Goal: Task Accomplishment & Management: Manage account settings

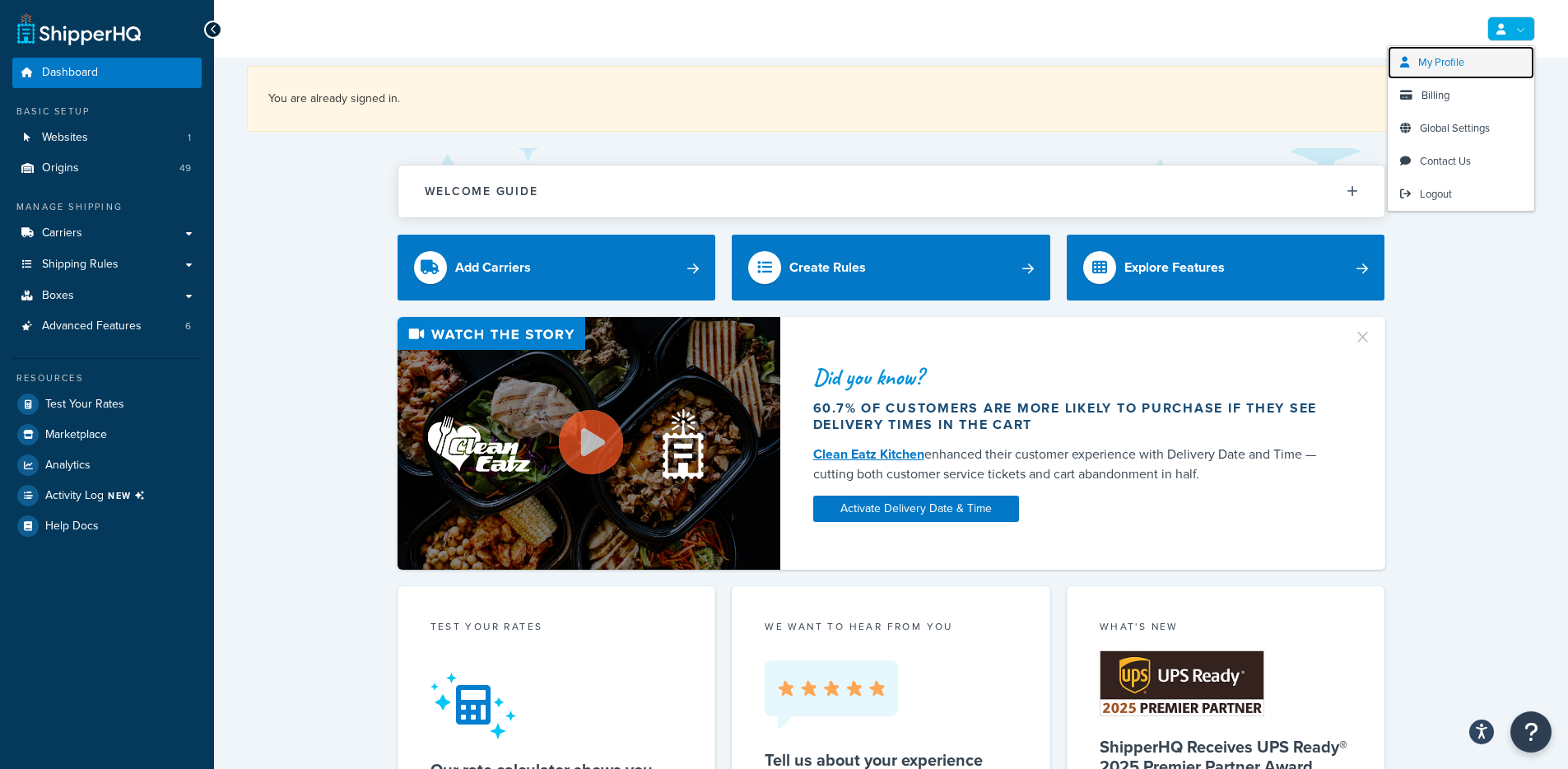
click at [1476, 54] on link "My Profile" at bounding box center [1461, 63] width 147 height 33
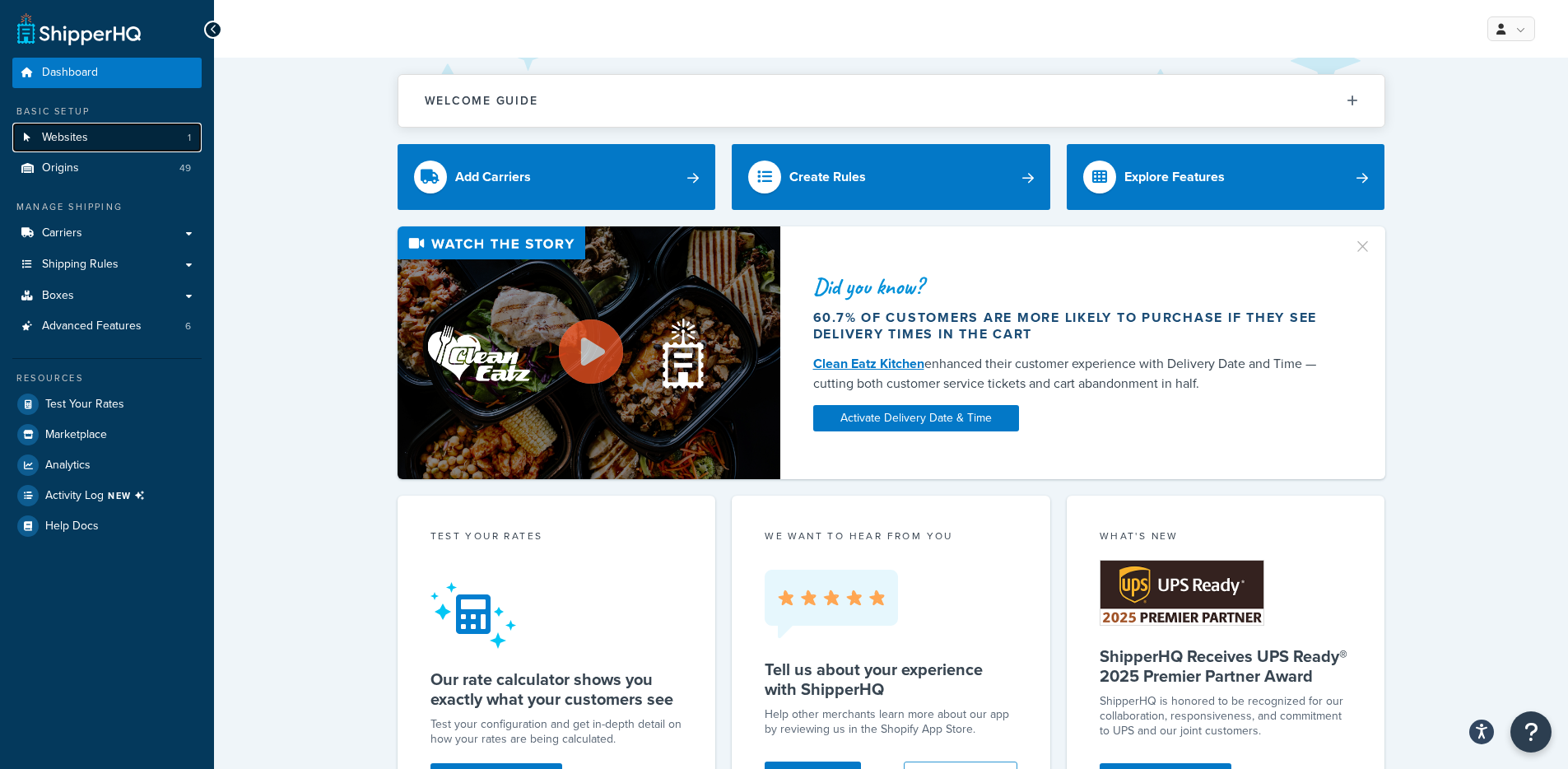
click at [141, 128] on link "Websites 1" at bounding box center [107, 138] width 190 height 30
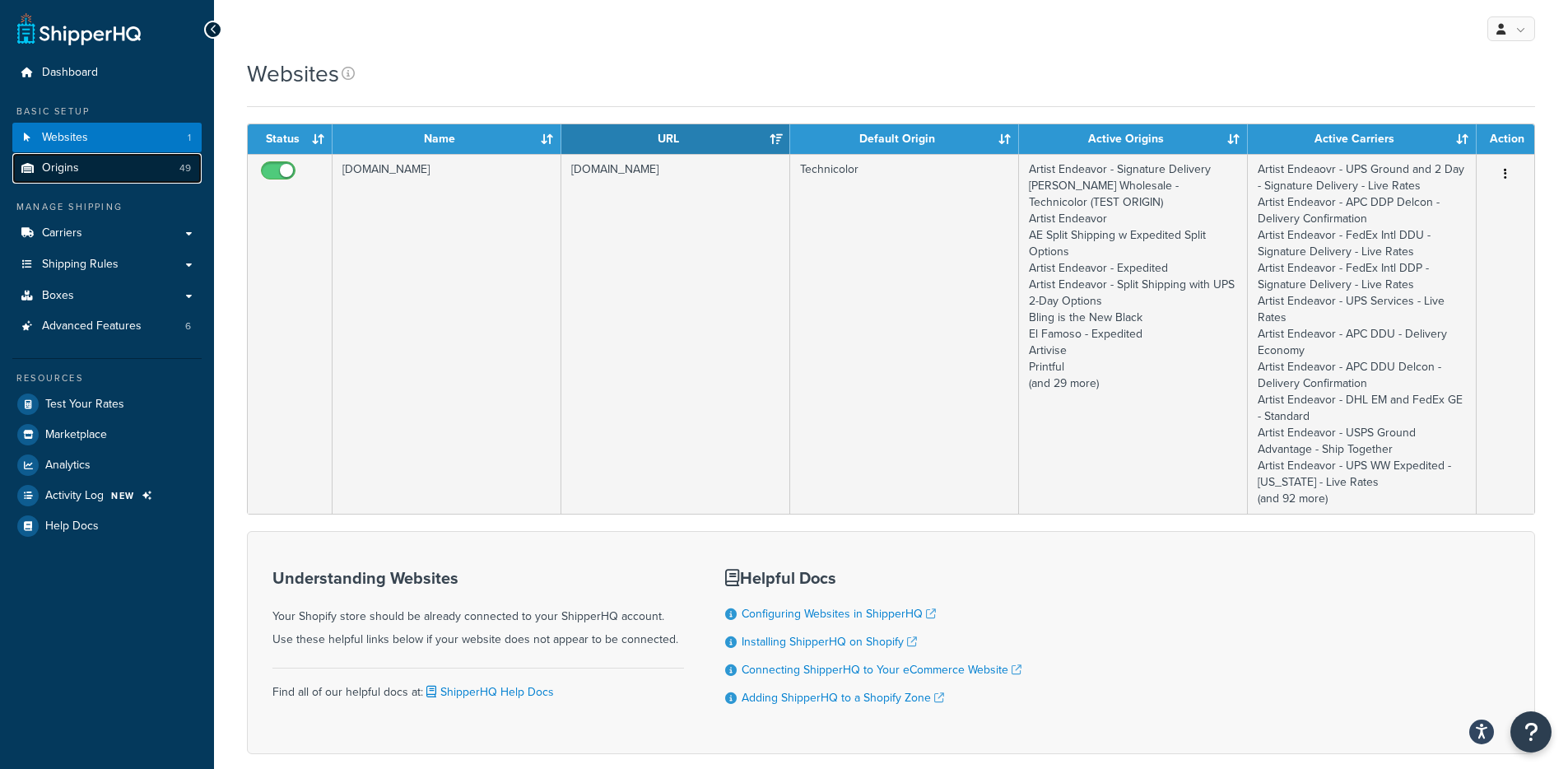
click at [153, 175] on link "Origins 49" at bounding box center [107, 168] width 190 height 30
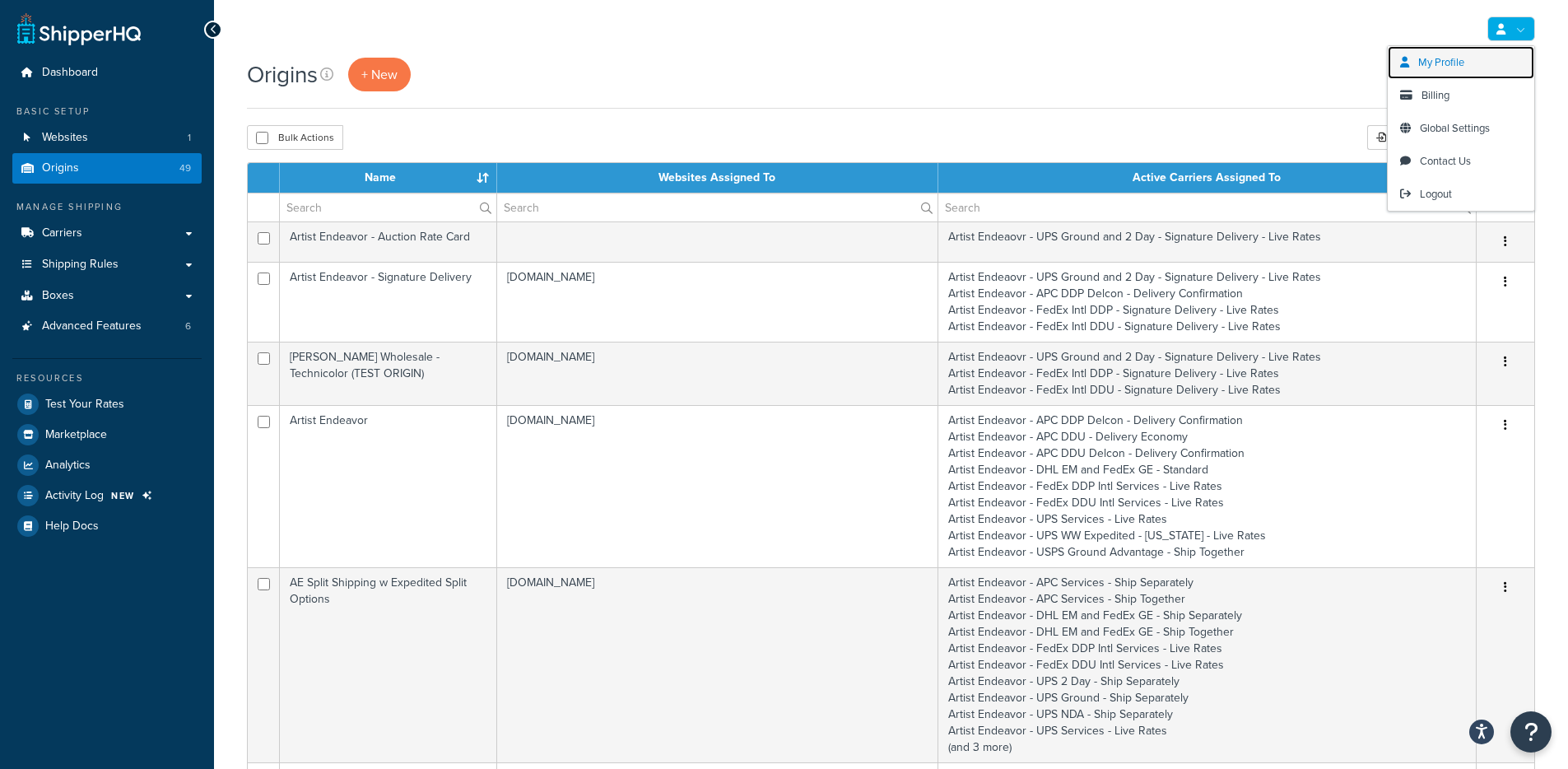
click at [1451, 65] on span "My Profile" at bounding box center [1442, 62] width 47 height 15
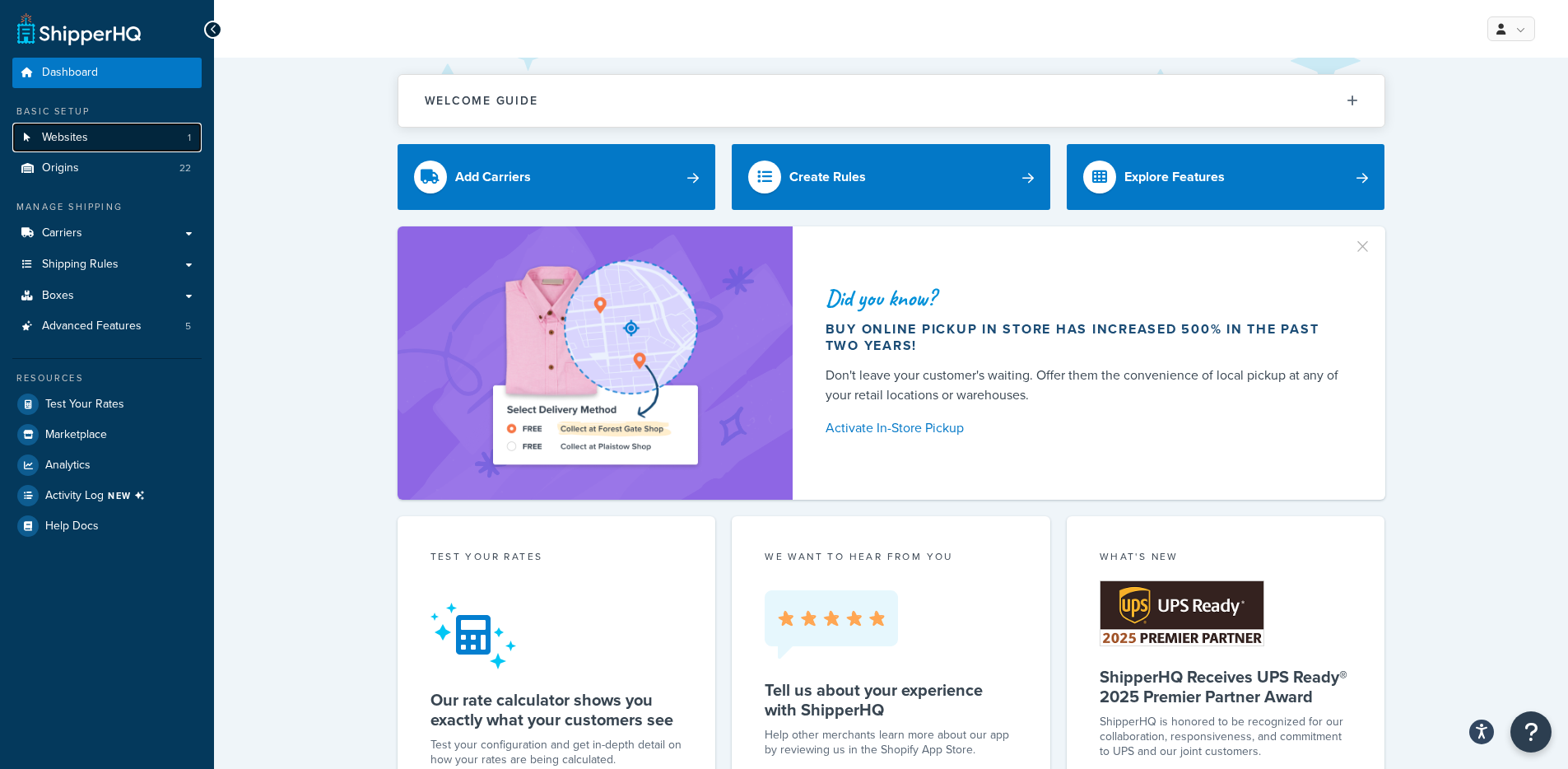
click at [122, 139] on link "Websites 1" at bounding box center [107, 138] width 190 height 30
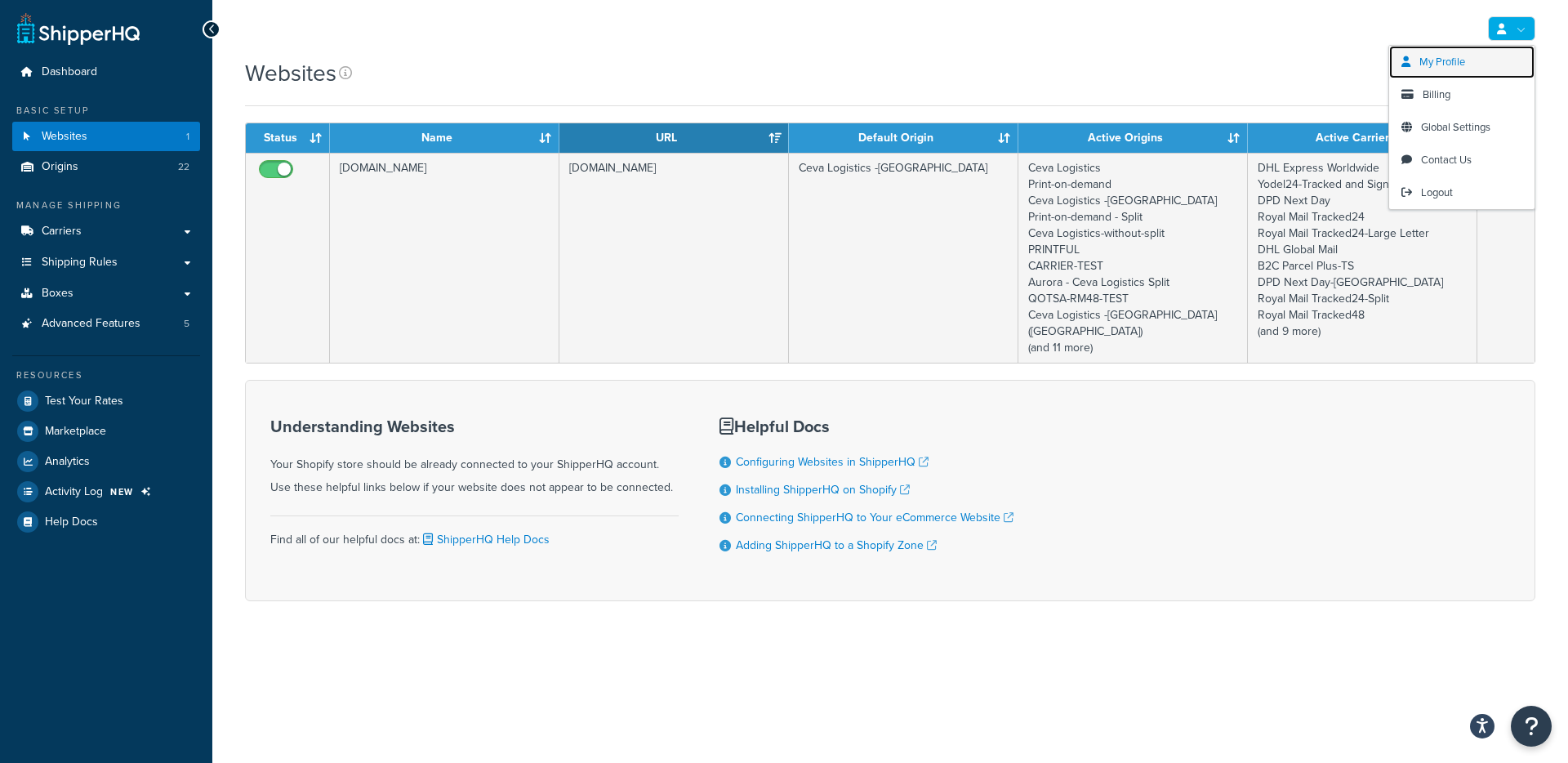
click at [1463, 63] on span "My Profile" at bounding box center [1442, 61] width 46 height 15
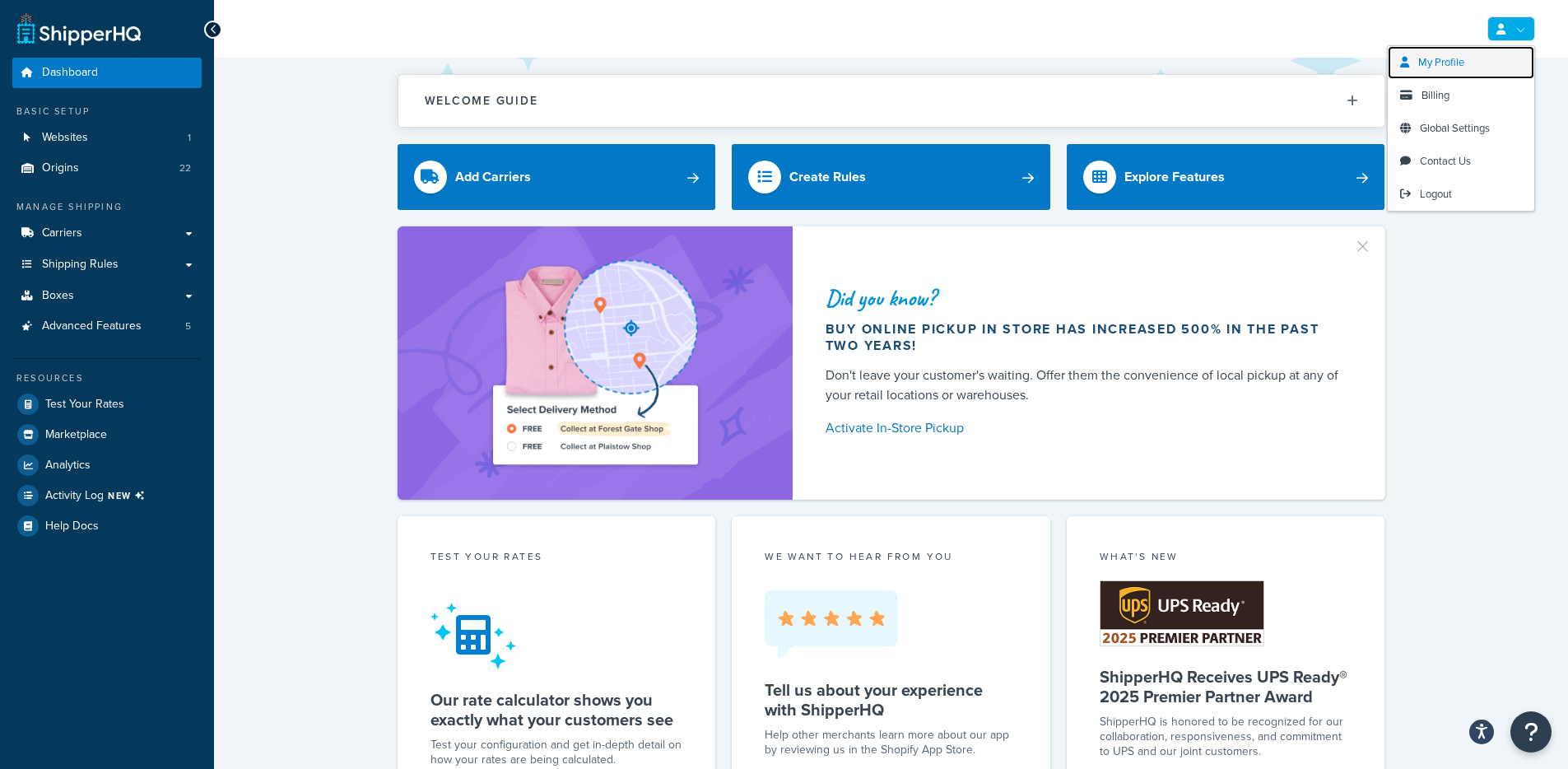
click at [1470, 63] on link "My Profile" at bounding box center [1461, 63] width 147 height 33
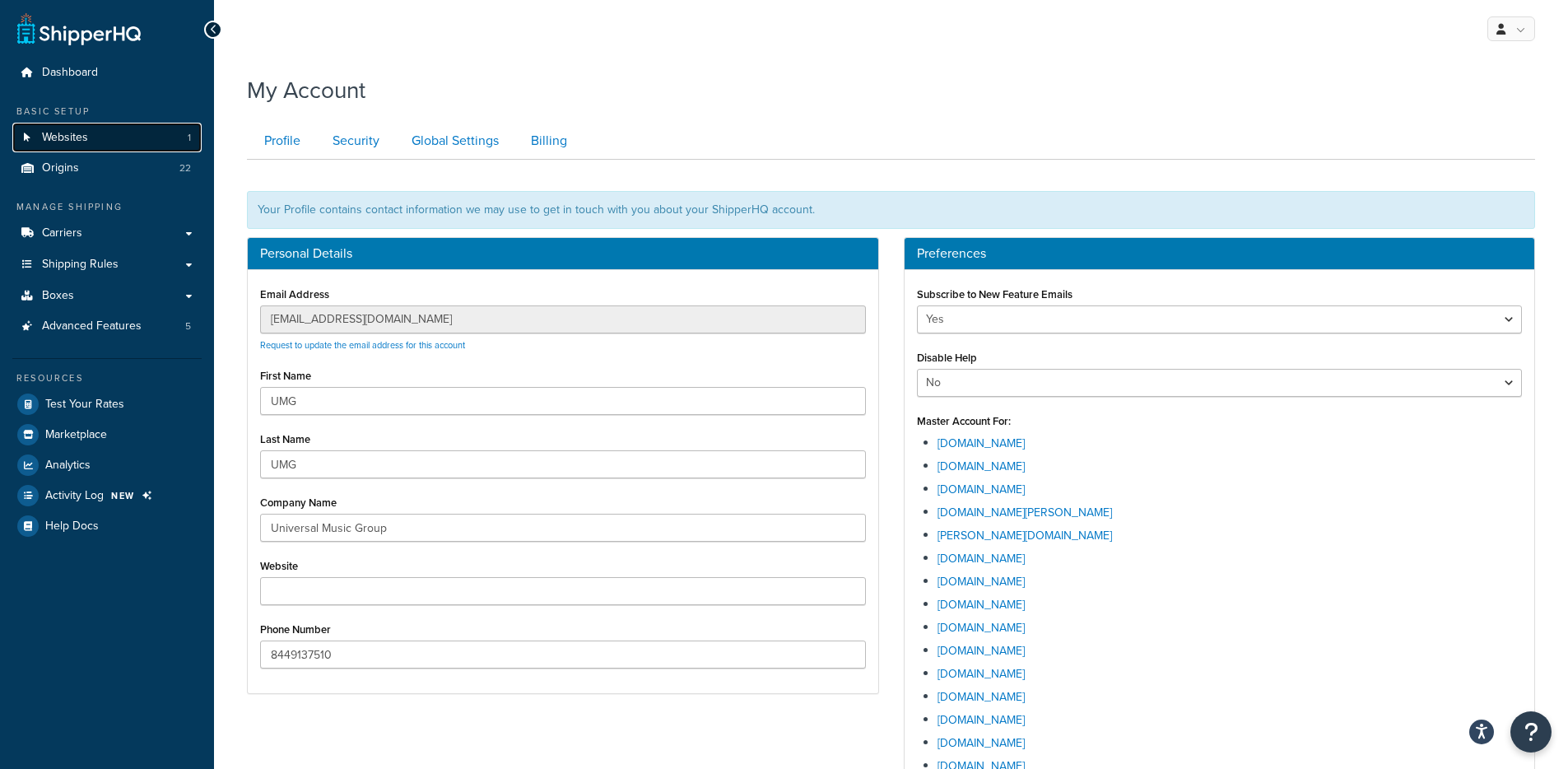
click at [140, 146] on link "Websites 1" at bounding box center [107, 138] width 190 height 30
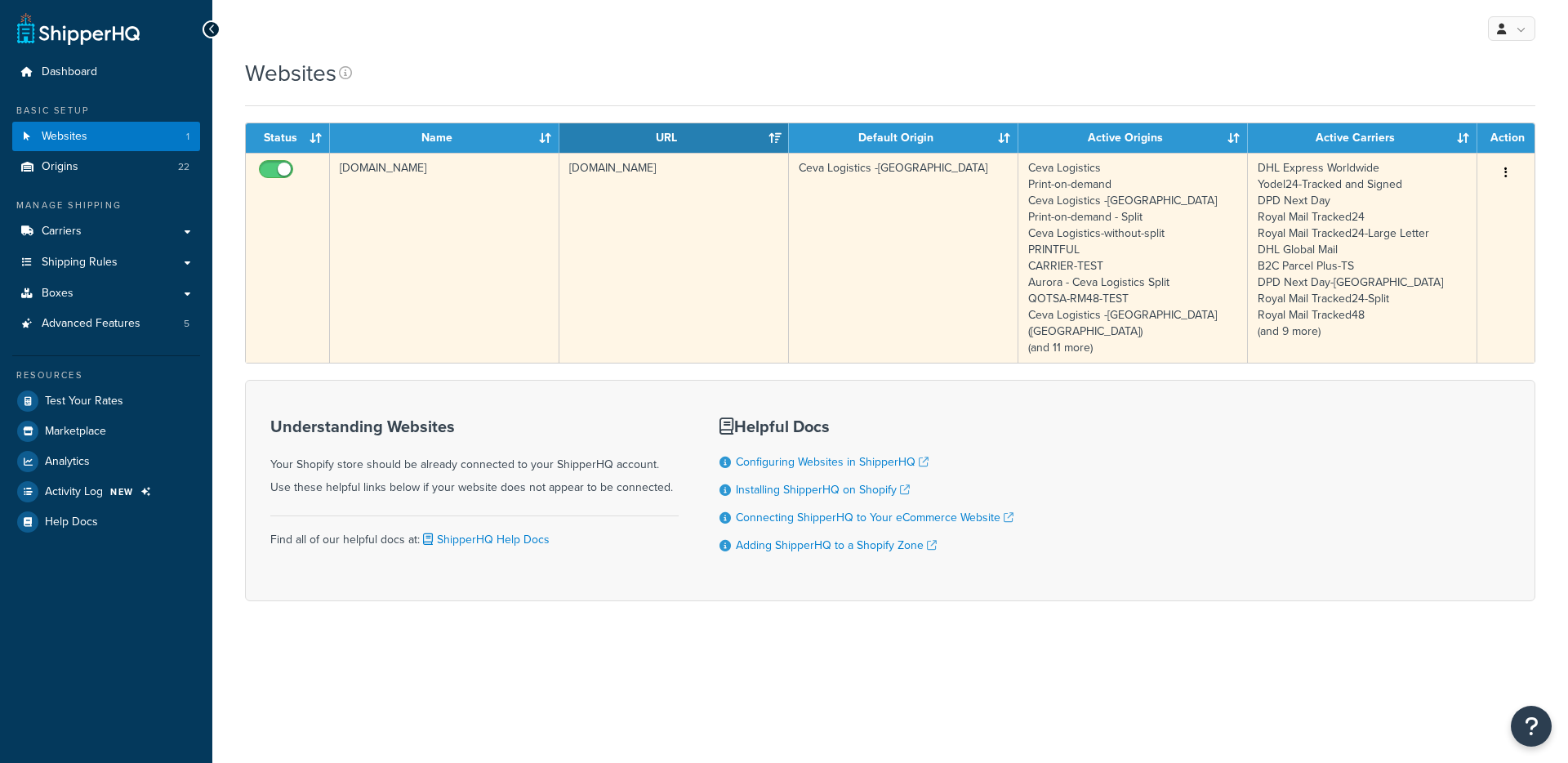
click at [565, 278] on td "[DOMAIN_NAME]" at bounding box center [674, 258] width 229 height 210
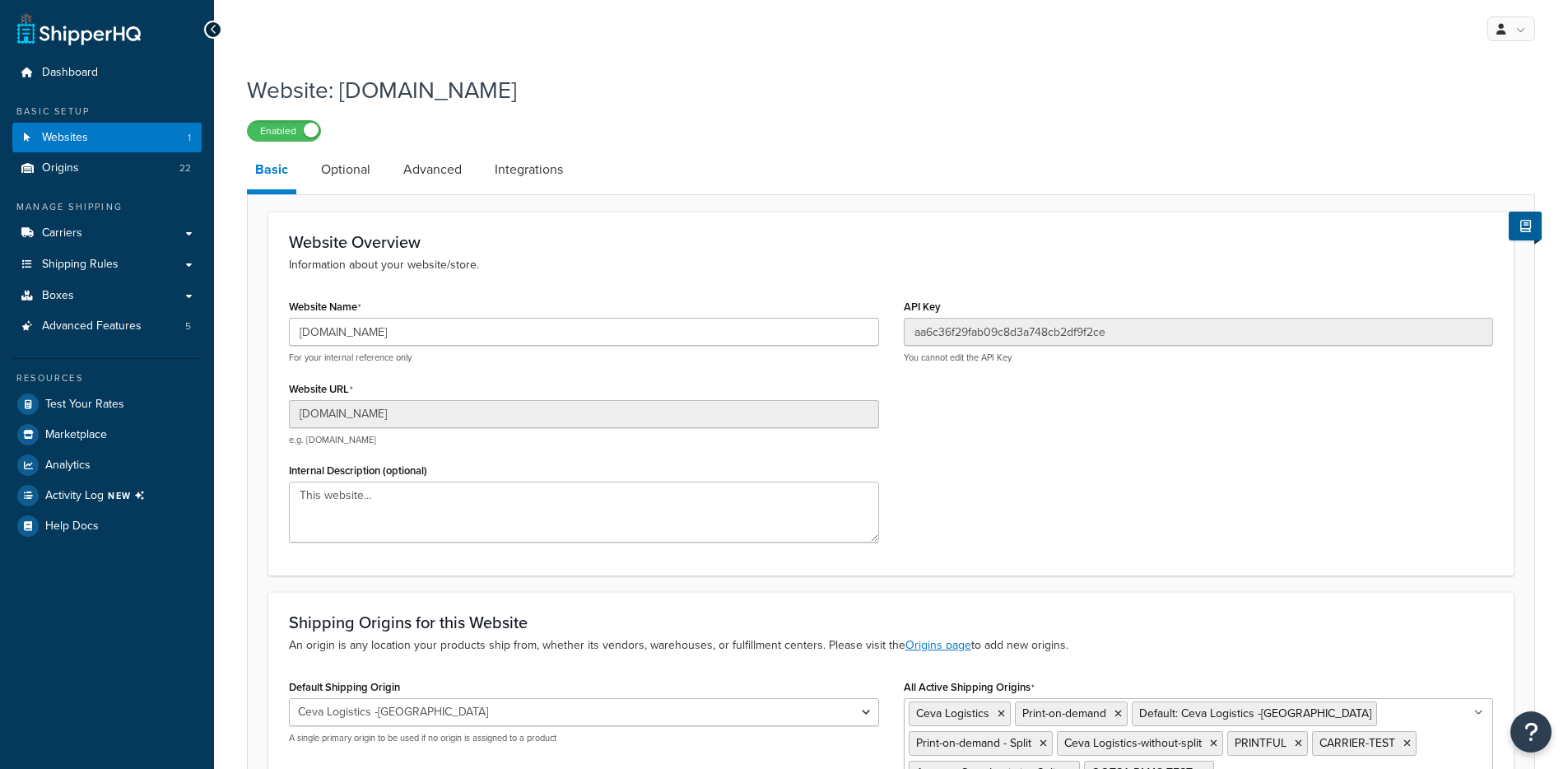
select select "90662"
click at [413, 333] on input "[DOMAIN_NAME]" at bounding box center [584, 331] width 590 height 28
click at [413, 333] on input "[DOMAIN_NAME]" at bounding box center [584, 331] width 590 height 28
